Goal: Download file/media

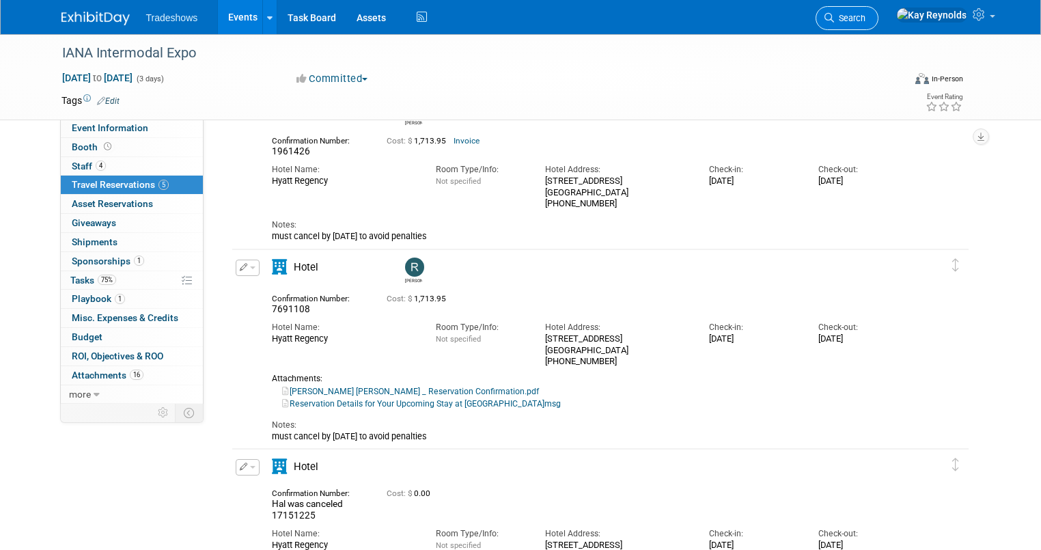
click at [865, 14] on span "Search" at bounding box center [849, 18] width 31 height 10
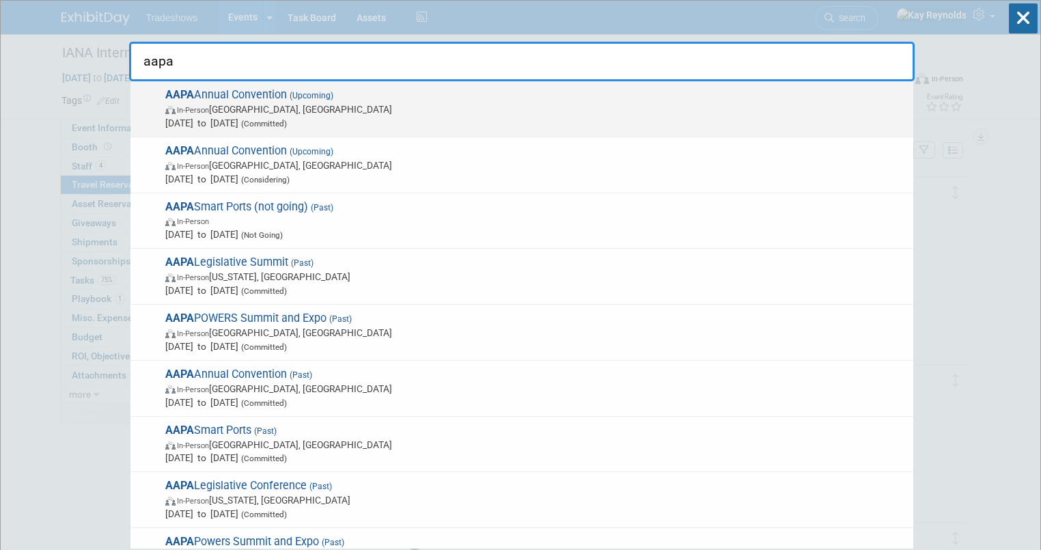
type input "aapa"
click at [238, 115] on span "In-Person [GEOGRAPHIC_DATA], [GEOGRAPHIC_DATA]" at bounding box center [535, 109] width 741 height 14
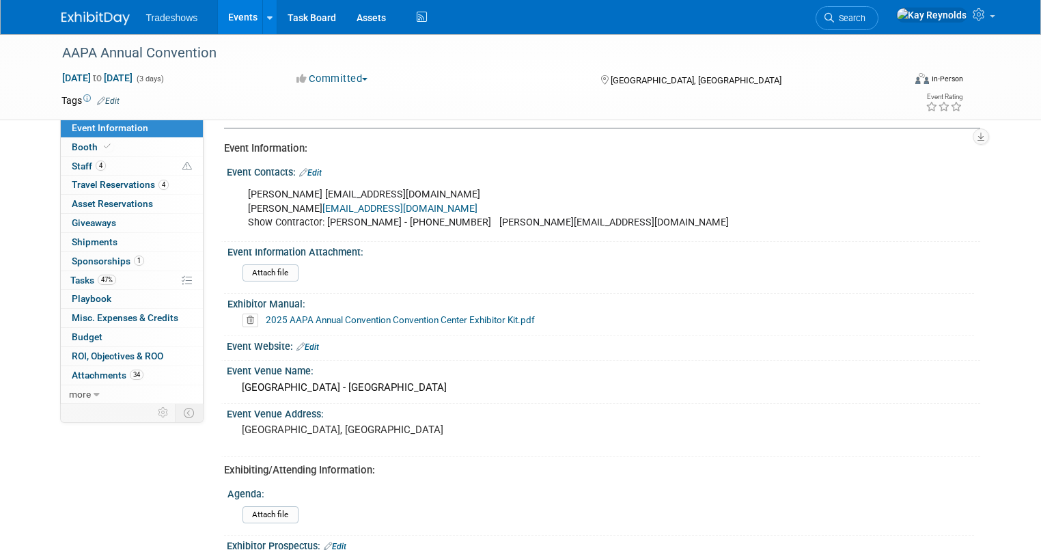
scroll to position [164, 0]
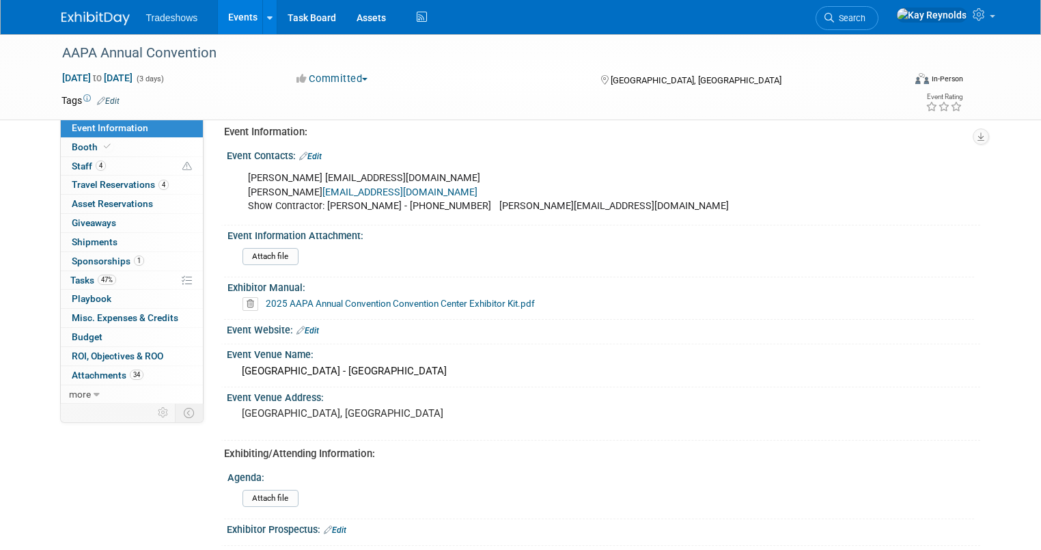
click at [321, 303] on link "2025 AAPA Annual Convention Convention Center Exhibitor Kit.pdf" at bounding box center [400, 303] width 269 height 11
click at [305, 300] on link "2025 AAPA Annual Convention Convention Center Exhibitor Kit.pdf" at bounding box center [400, 303] width 269 height 11
